Goal: Check status: Check status

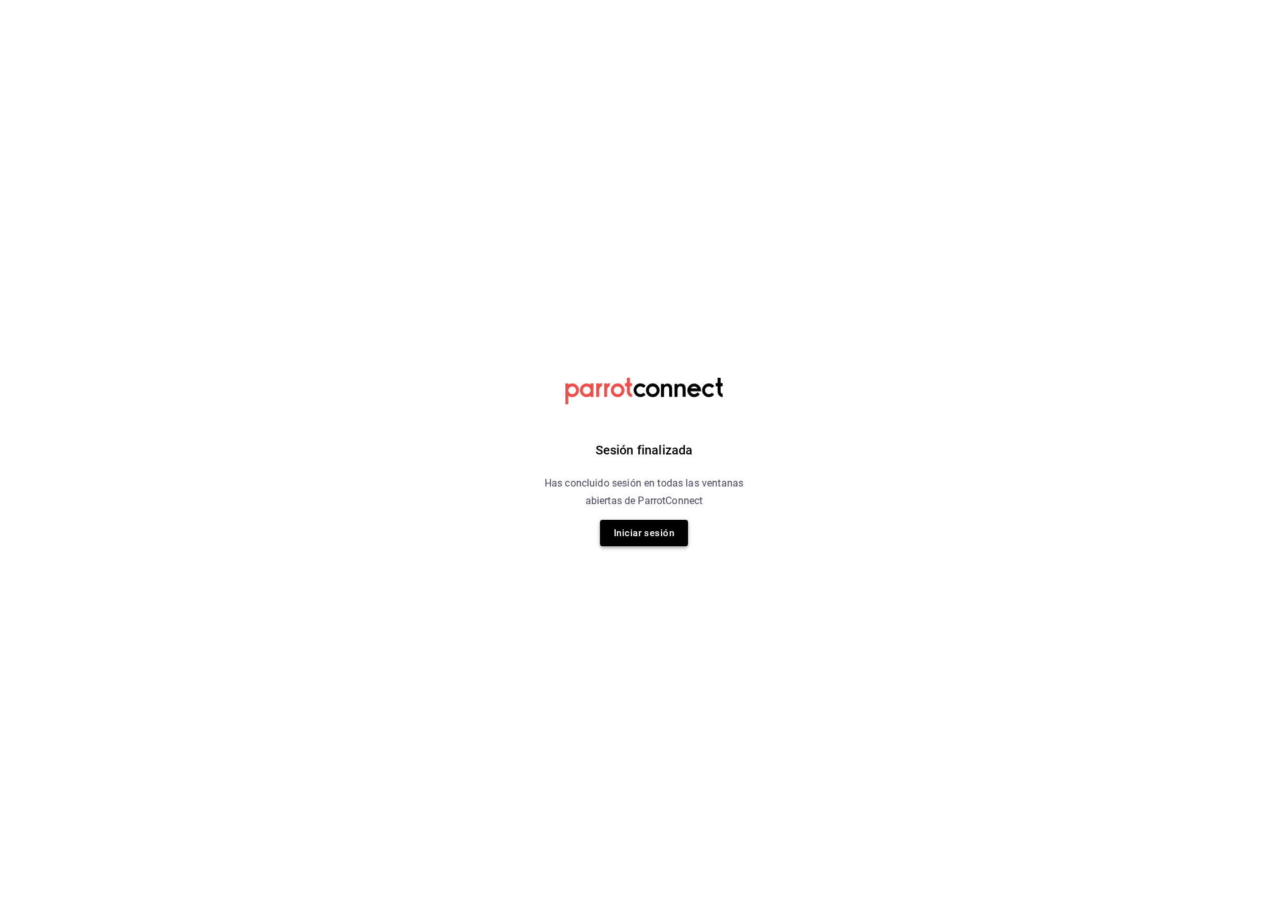
click at [638, 539] on button "Iniciar sesión" at bounding box center [644, 533] width 88 height 26
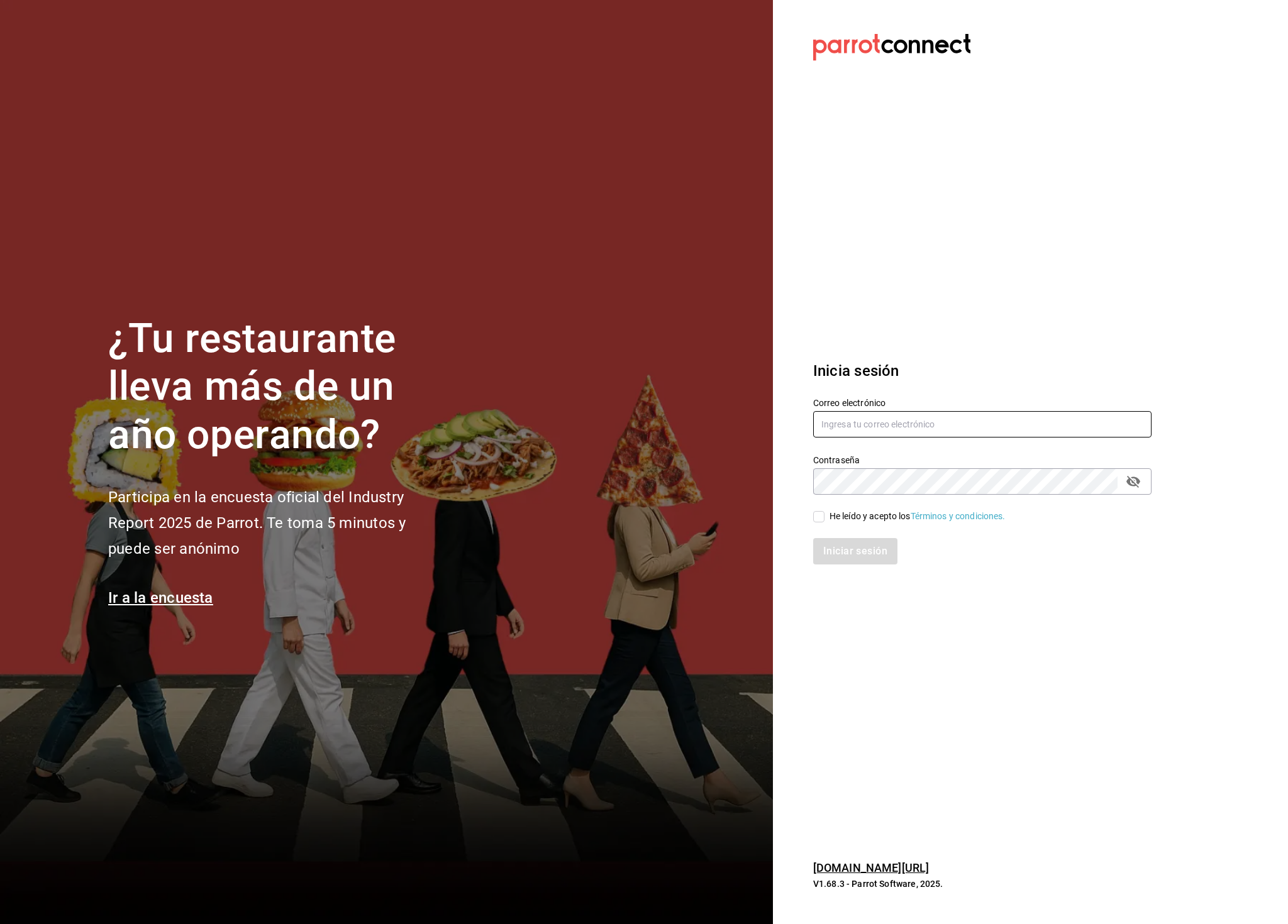
type input "[PERSON_NAME][EMAIL_ADDRESS][PERSON_NAME][DOMAIN_NAME]"
click at [820, 515] on input "He leído y acepto los Términos y condiciones." at bounding box center [819, 516] width 11 height 11
checkbox input "true"
click at [851, 553] on button "Iniciar sesión" at bounding box center [856, 551] width 86 height 26
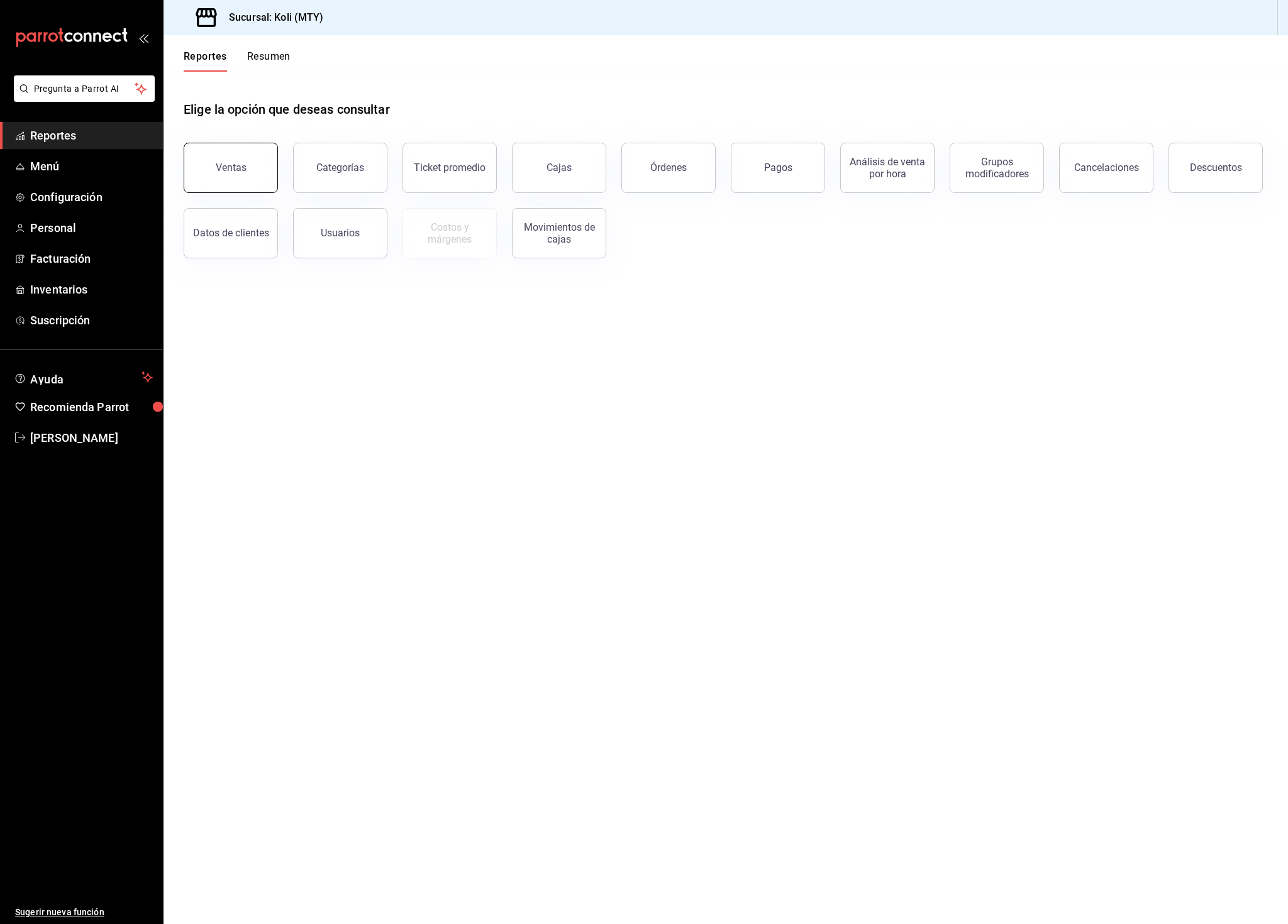
click at [228, 166] on div "Ventas" at bounding box center [231, 168] width 31 height 12
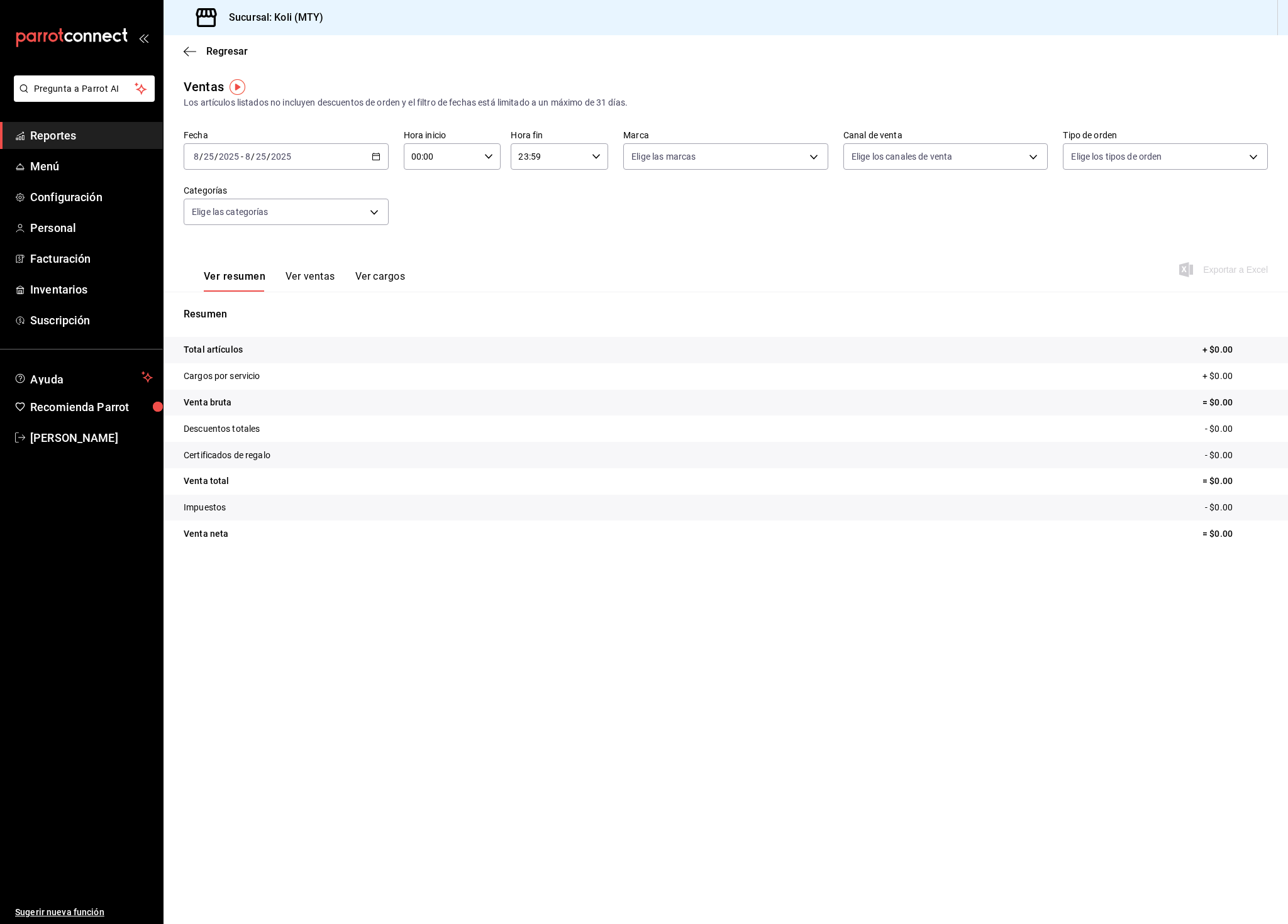
click at [284, 163] on div "2025-08-25 8 / 25 / 2025 - 2025-08-25 8 / 25 / 2025" at bounding box center [286, 156] width 205 height 26
click at [235, 281] on span "Mes actual" at bounding box center [243, 279] width 98 height 13
